Goal: Transaction & Acquisition: Obtain resource

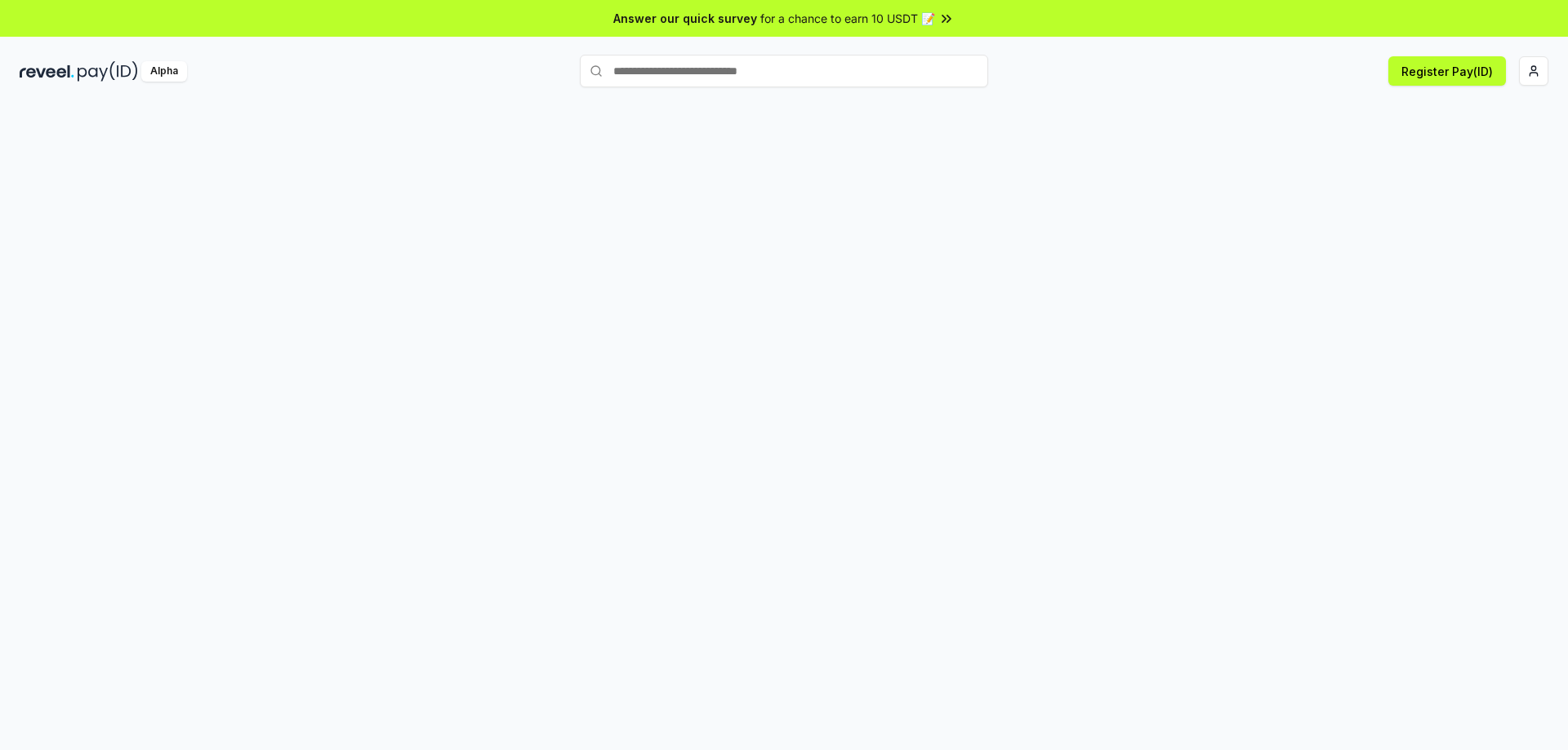
click at [401, 145] on div at bounding box center [784, 445] width 1568 height 705
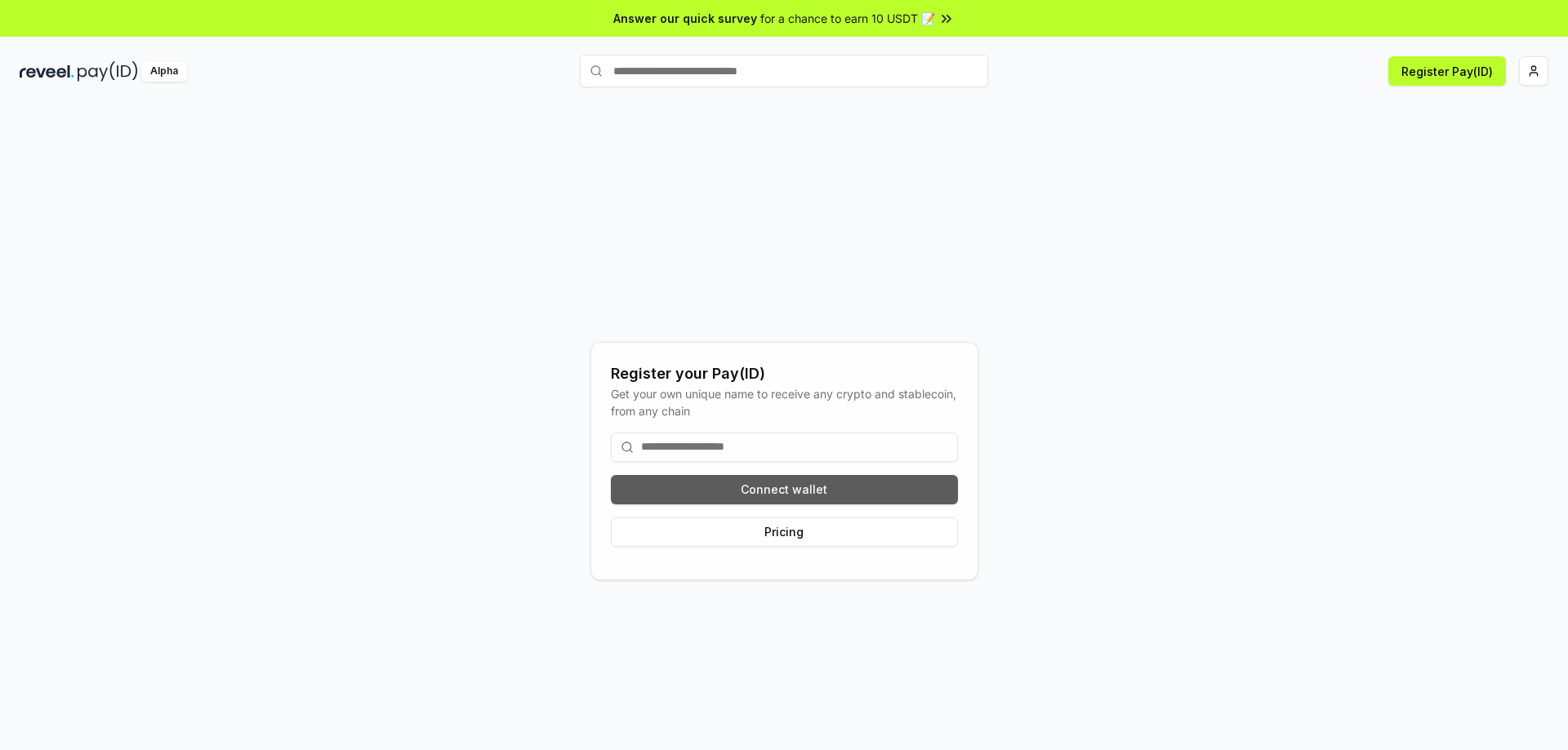
click at [808, 489] on button "Connect wallet" at bounding box center [784, 489] width 347 height 29
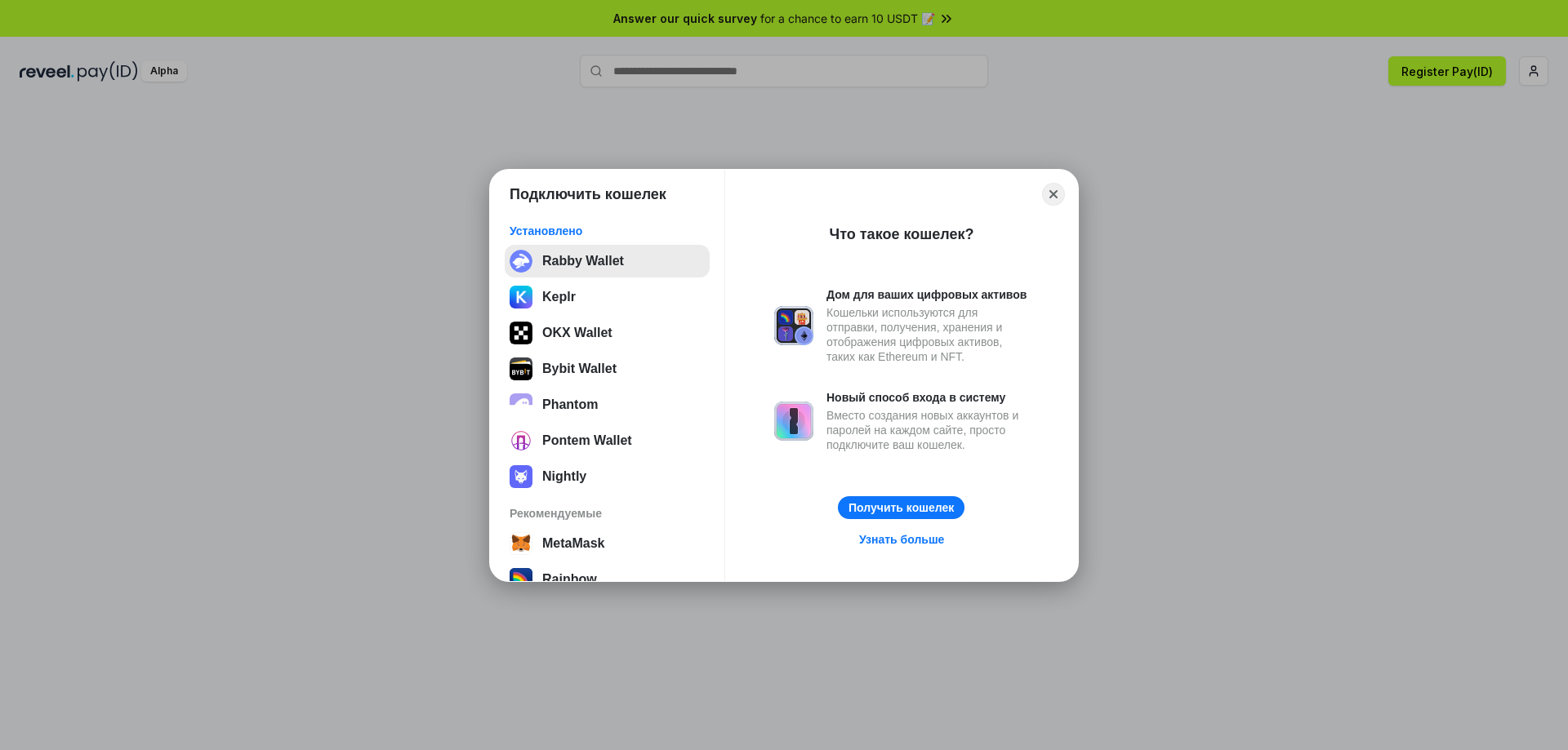
click at [576, 263] on button "Rabby Wallet" at bounding box center [607, 262] width 205 height 33
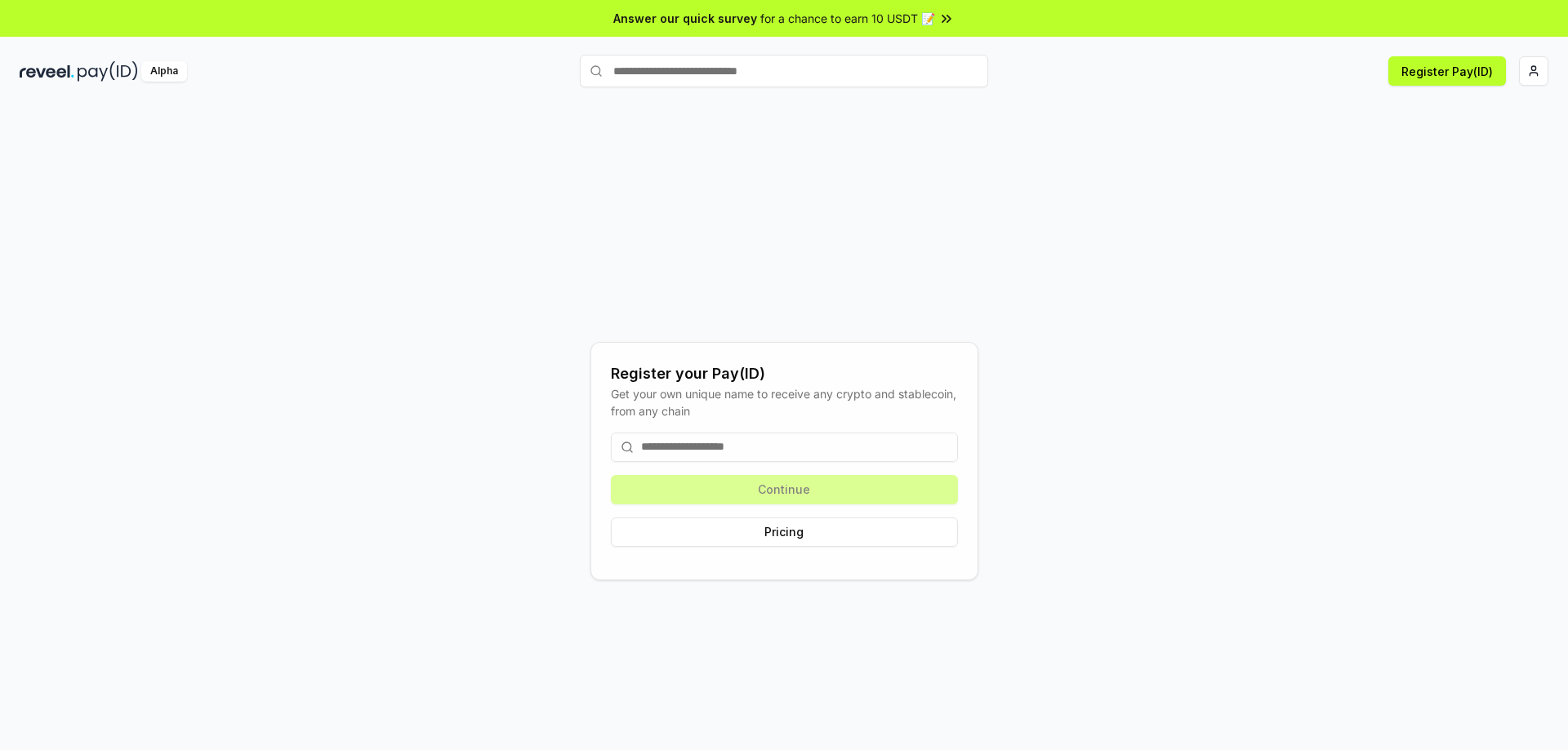
click at [787, 501] on div "Continue Pricing" at bounding box center [784, 489] width 347 height 140
click at [30, 74] on img at bounding box center [46, 70] width 55 height 20
click at [1458, 76] on button "Register Pay(ID)" at bounding box center [1447, 70] width 118 height 29
